Goal: Task Accomplishment & Management: Manage account settings

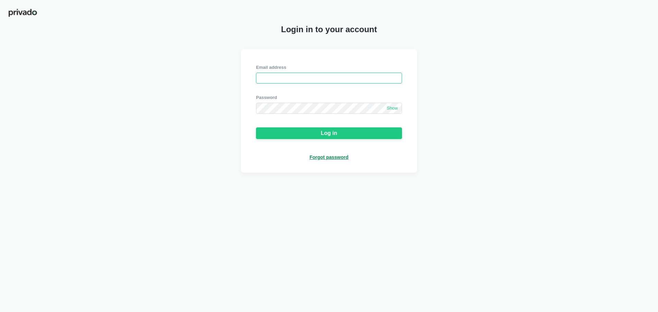
click at [274, 77] on input "email" at bounding box center [329, 78] width 146 height 11
click at [355, 77] on input "email" at bounding box center [329, 78] width 146 height 11
click at [282, 80] on input "email" at bounding box center [329, 78] width 146 height 11
type input "[EMAIL_ADDRESS][DOMAIN_NAME]"
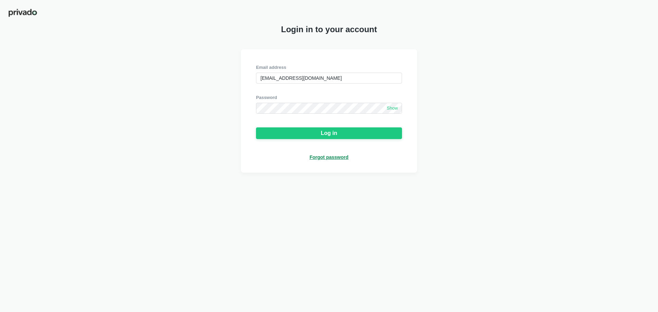
click at [391, 107] on span "Show" at bounding box center [392, 109] width 11 height 6
click at [363, 132] on button "Log in" at bounding box center [329, 133] width 146 height 12
click at [647, 11] on img at bounding box center [647, 10] width 5 height 5
